Goal: Transaction & Acquisition: Purchase product/service

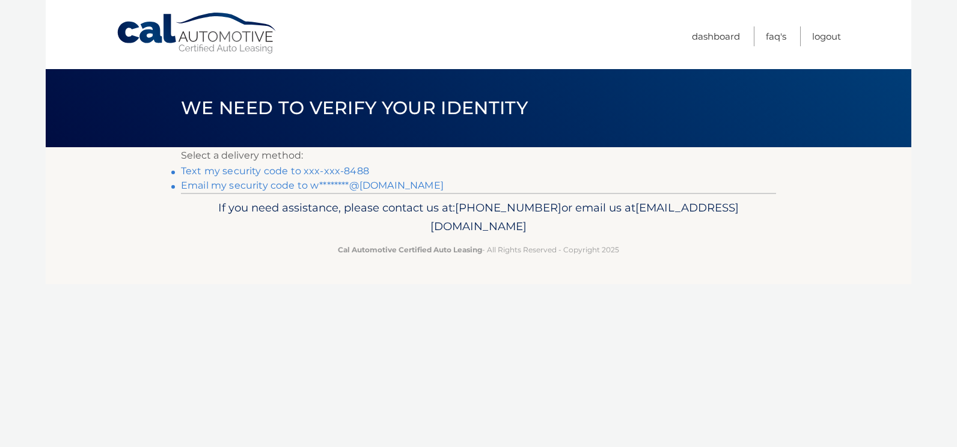
click at [284, 170] on link "Text my security code to xxx-xxx-8488" at bounding box center [275, 170] width 188 height 11
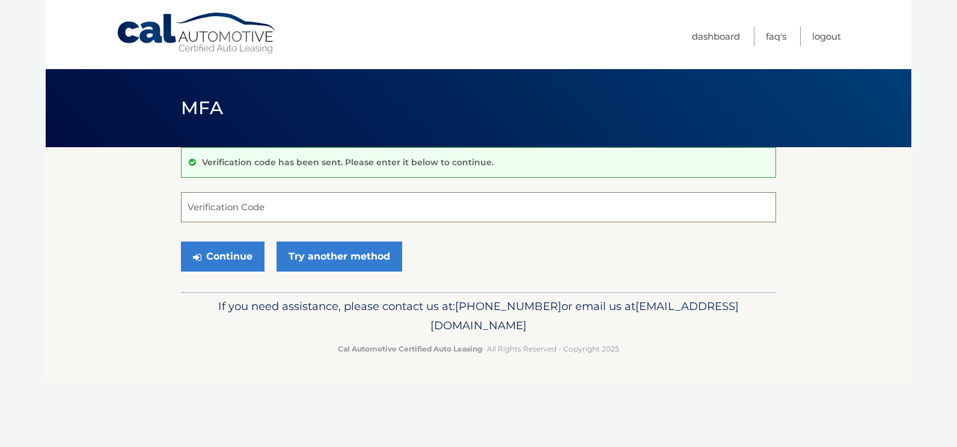
click at [240, 210] on input "Verification Code" at bounding box center [478, 207] width 595 height 30
type input "397972"
click at [241, 257] on button "Continue" at bounding box center [223, 257] width 84 height 30
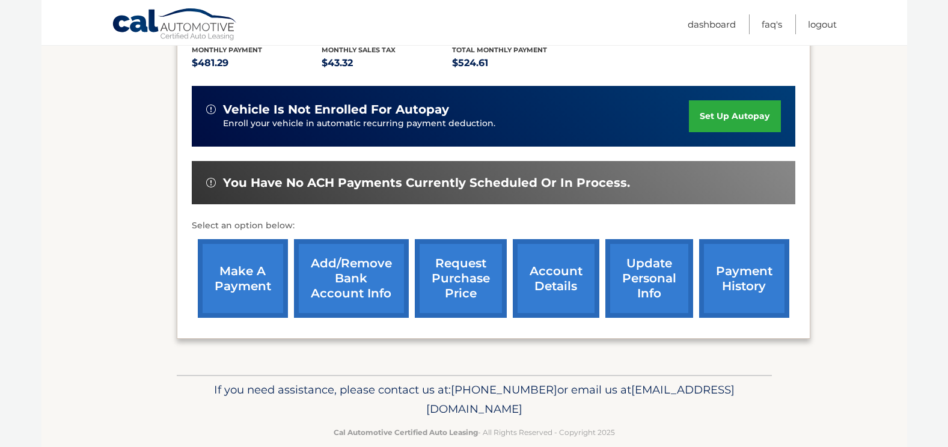
scroll to position [281, 0]
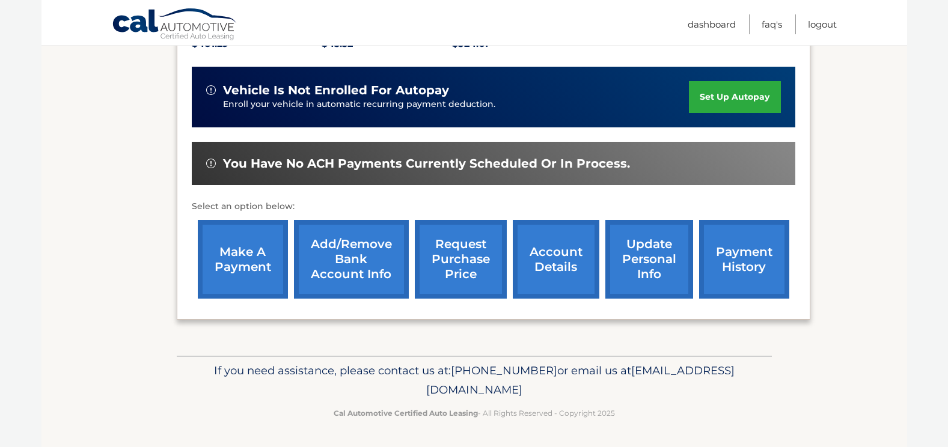
click at [238, 260] on link "make a payment" at bounding box center [243, 259] width 90 height 79
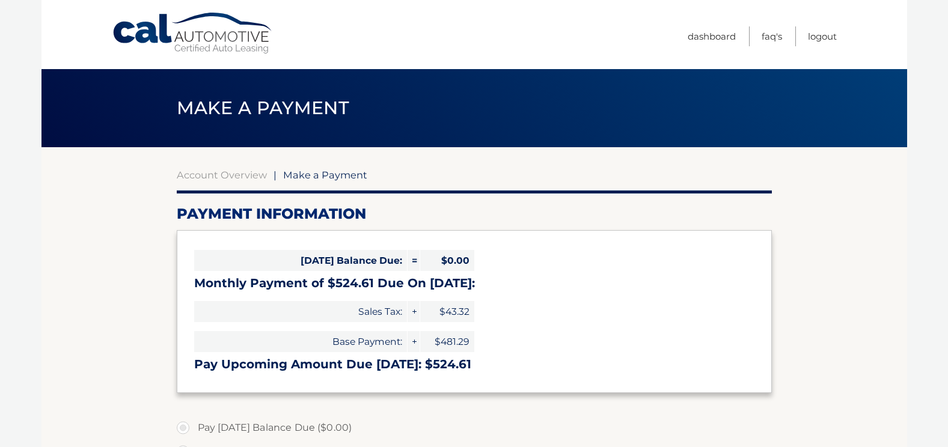
select select "OGZmNTQ2NTUtYTg1Mi00Mjc4LWIyZTgtNjY2MmMxNTJkMDk4"
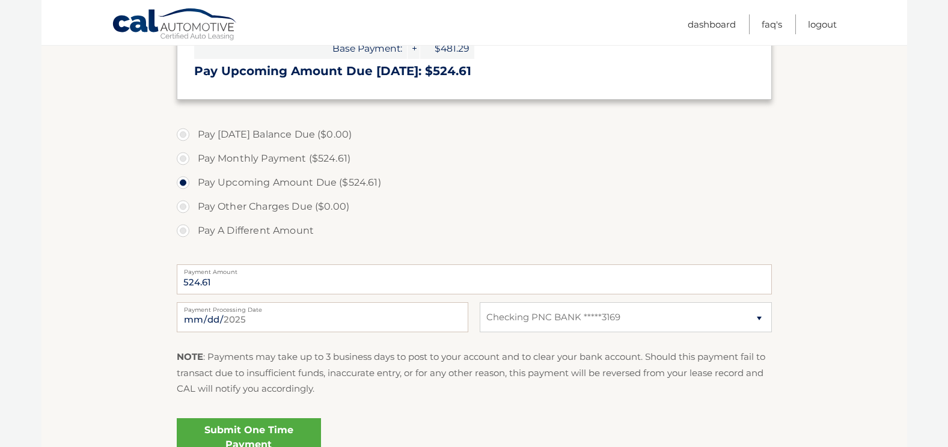
scroll to position [300, 0]
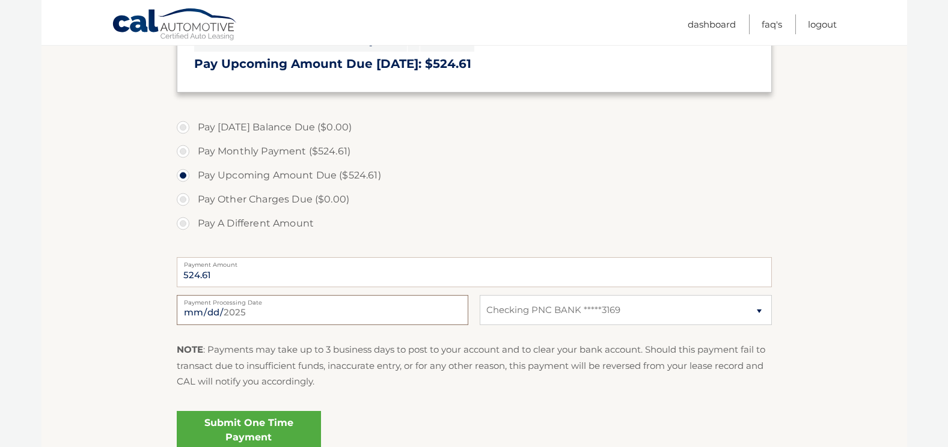
click at [296, 314] on input "2025-08-12" at bounding box center [322, 310] width 291 height 30
type input "2025-08-22"
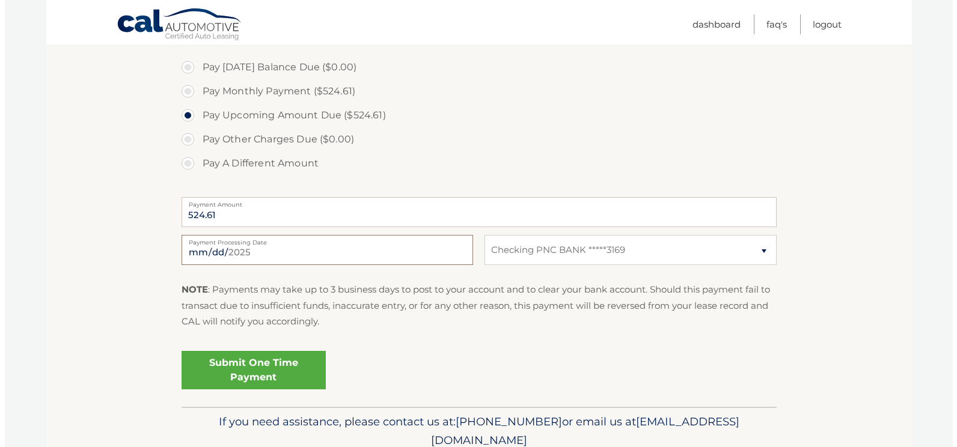
scroll to position [412, 0]
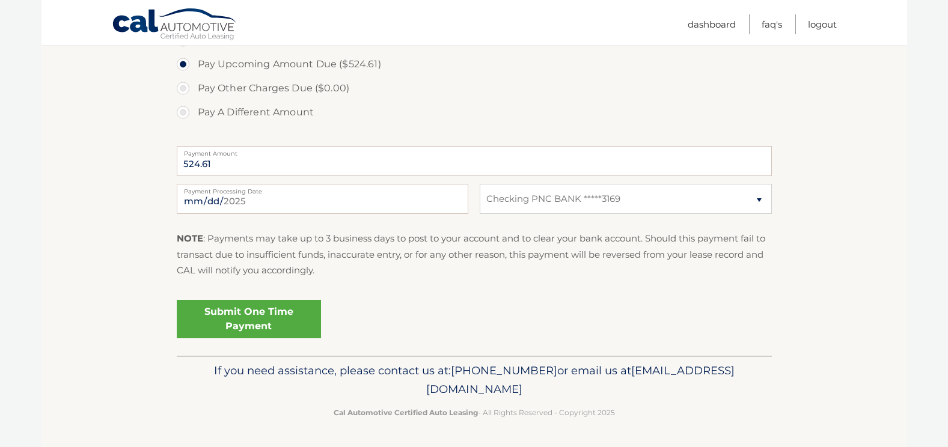
click at [251, 315] on link "Submit One Time Payment" at bounding box center [249, 319] width 144 height 38
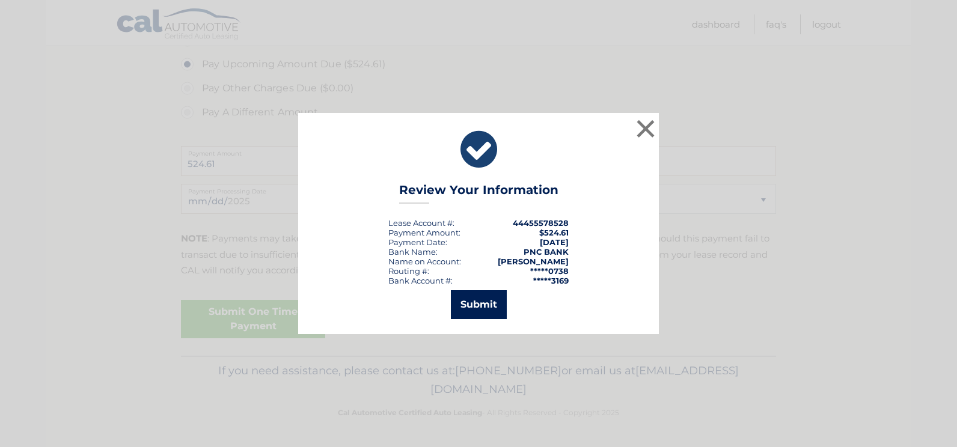
click at [484, 309] on button "Submit" at bounding box center [479, 304] width 56 height 29
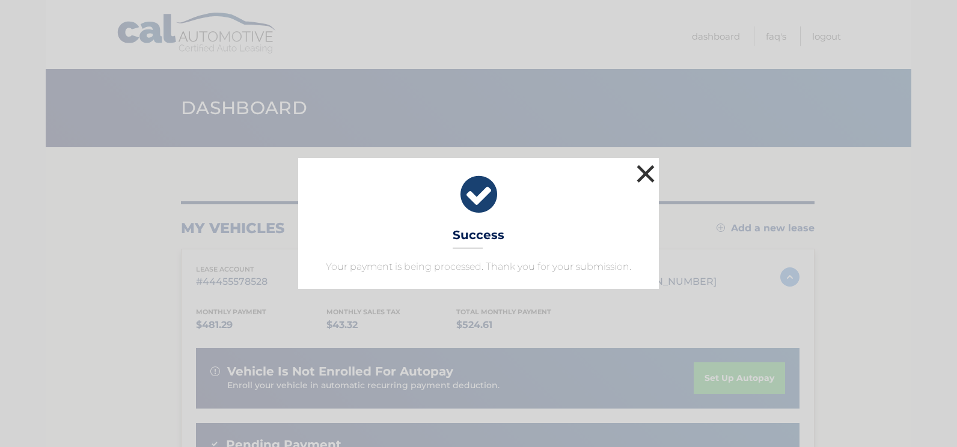
click at [644, 176] on button "×" at bounding box center [645, 174] width 24 height 24
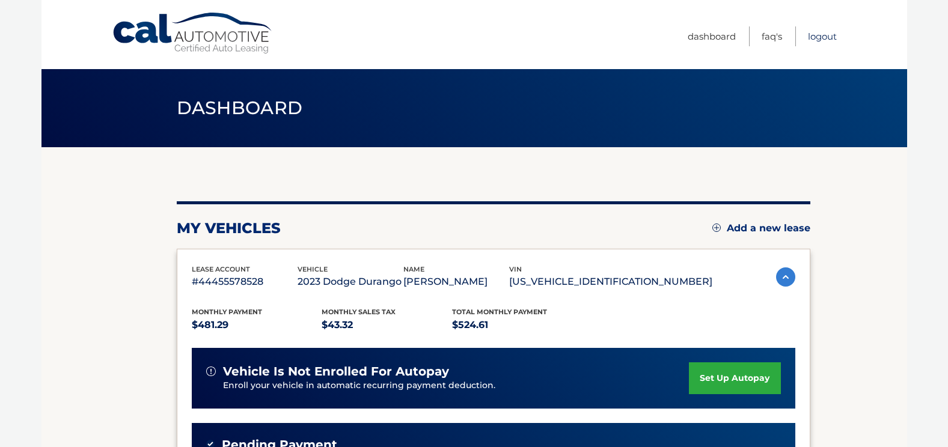
click at [826, 39] on link "Logout" at bounding box center [822, 36] width 29 height 20
